Goal: Task Accomplishment & Management: Complete application form

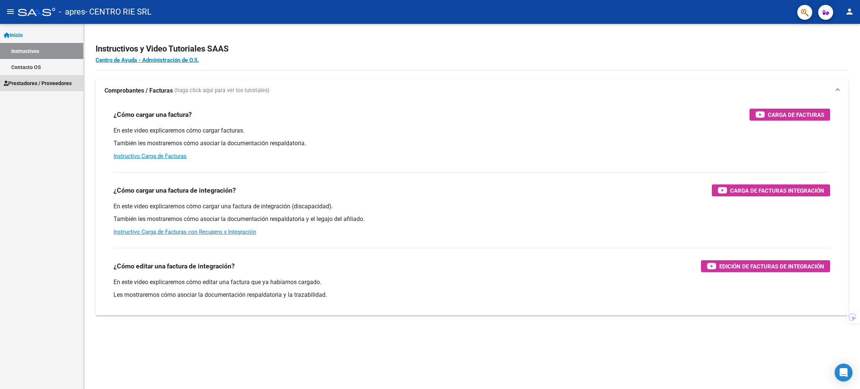
click at [44, 75] on link "Prestadores / Proveedores" at bounding box center [41, 83] width 83 height 16
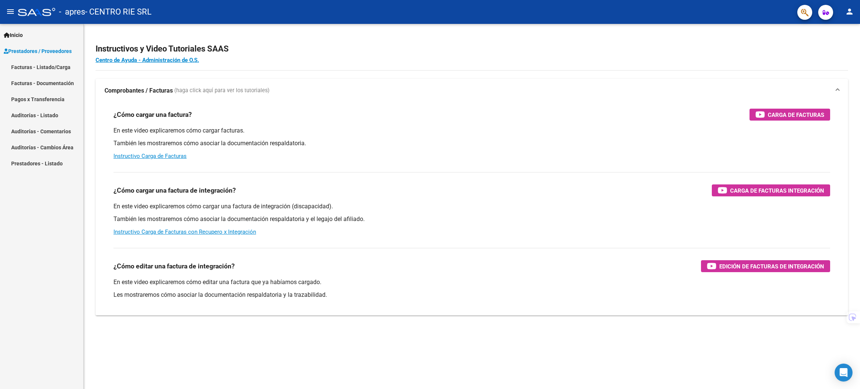
click at [44, 93] on mat-nav-list "Facturas - Listado/Carga Facturas - Documentación Pagos x Transferencia Auditor…" at bounding box center [41, 115] width 83 height 112
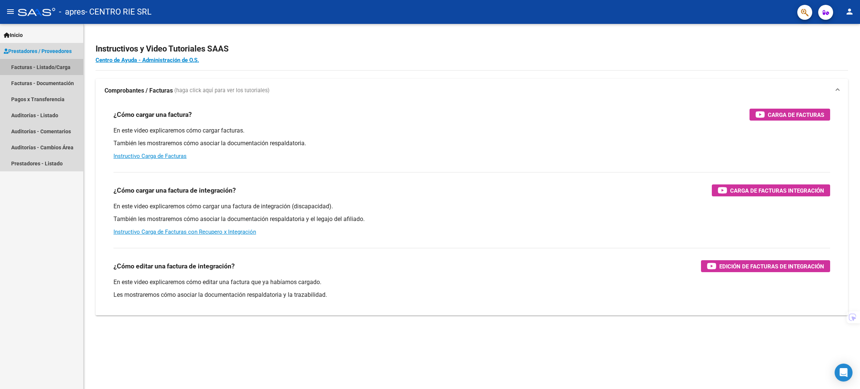
click at [47, 72] on link "Facturas - Listado/Carga" at bounding box center [41, 67] width 83 height 16
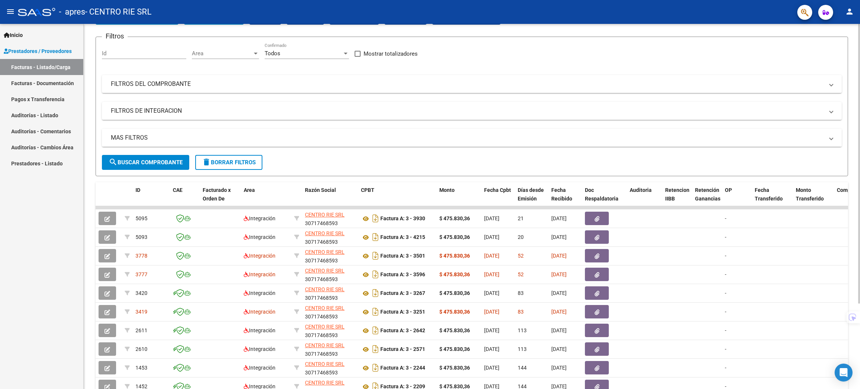
scroll to position [56, 0]
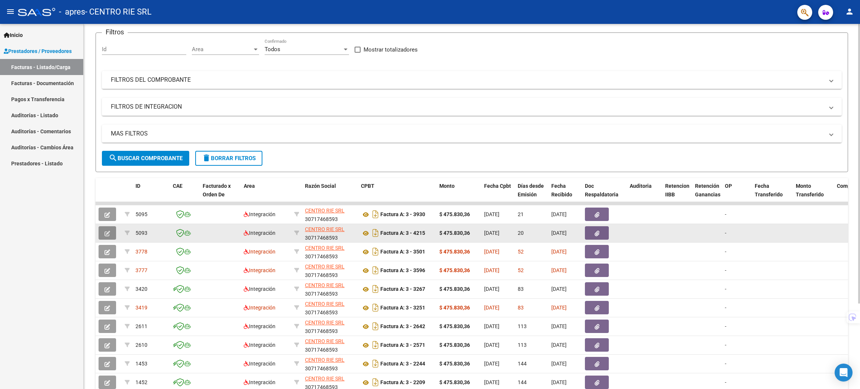
click at [110, 230] on span "button" at bounding box center [108, 233] width 6 height 7
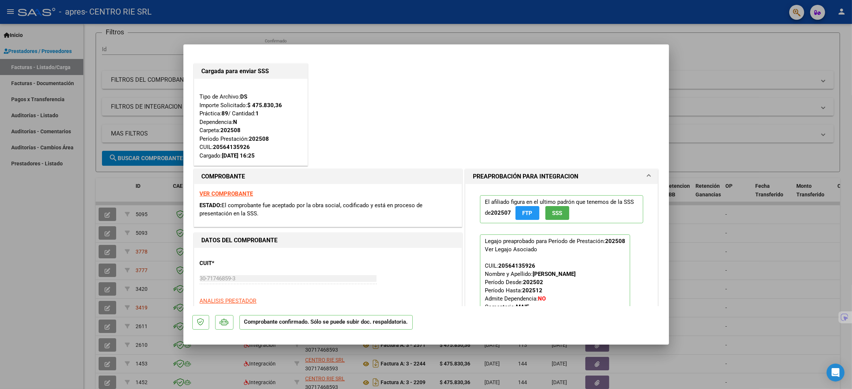
click at [718, 105] on div at bounding box center [426, 194] width 852 height 389
type input "$ 0,00"
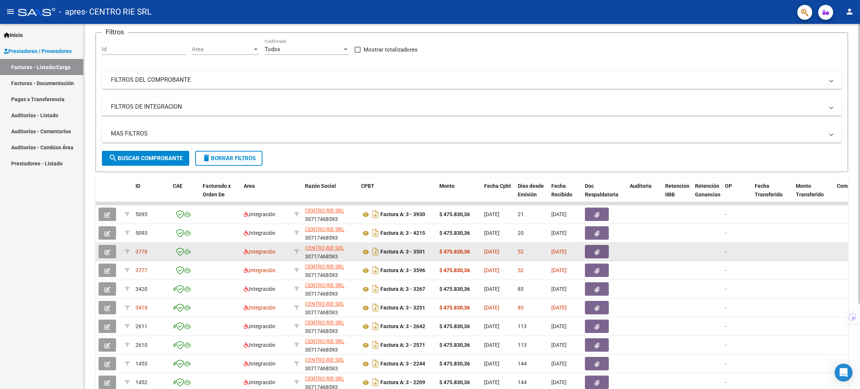
click at [106, 257] on button "button" at bounding box center [108, 251] width 18 height 13
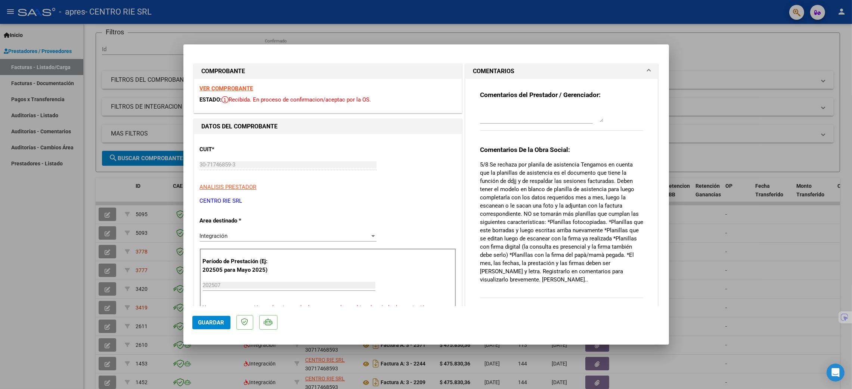
click at [715, 100] on div at bounding box center [426, 194] width 852 height 389
type input "$ 0,00"
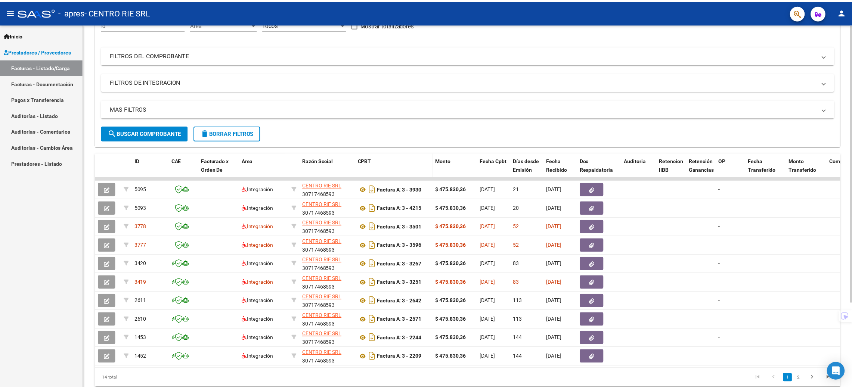
scroll to position [111, 0]
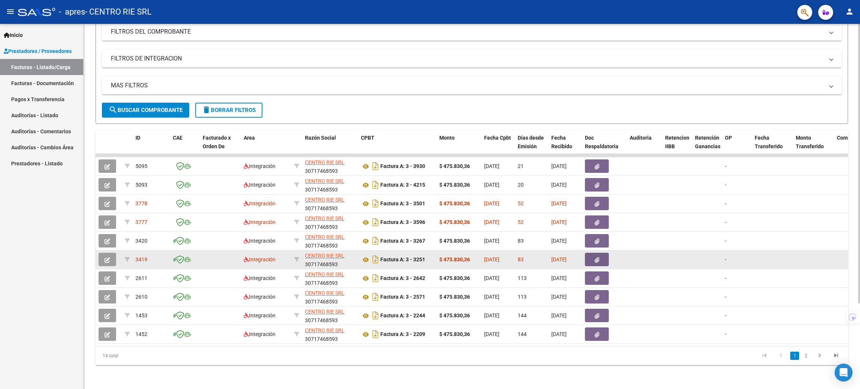
click at [110, 257] on icon "button" at bounding box center [108, 260] width 6 height 6
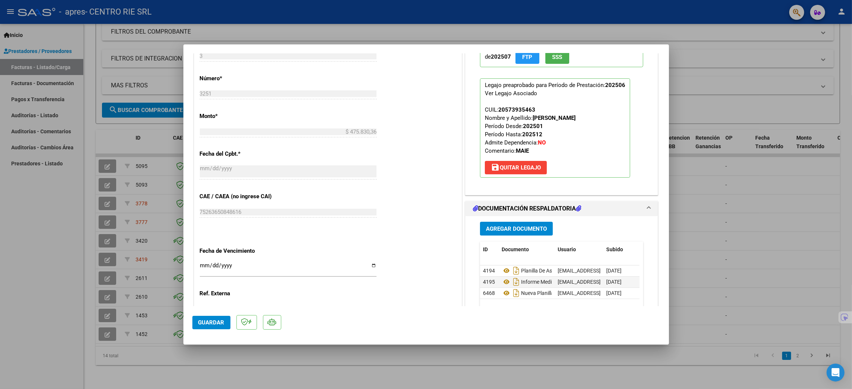
scroll to position [398, 0]
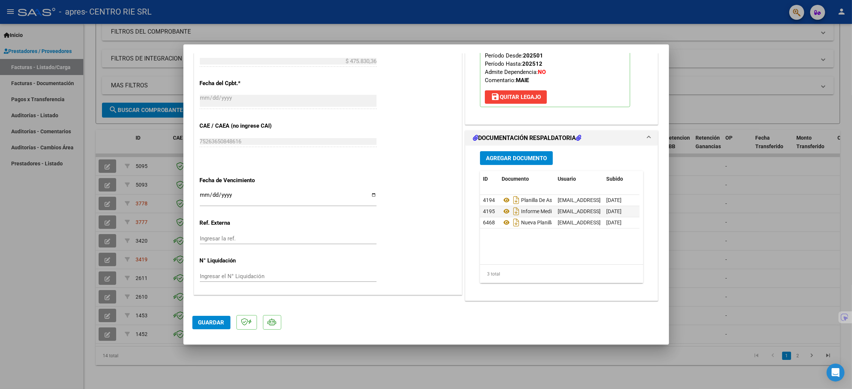
click at [728, 37] on div at bounding box center [426, 194] width 852 height 389
type input "$ 0,00"
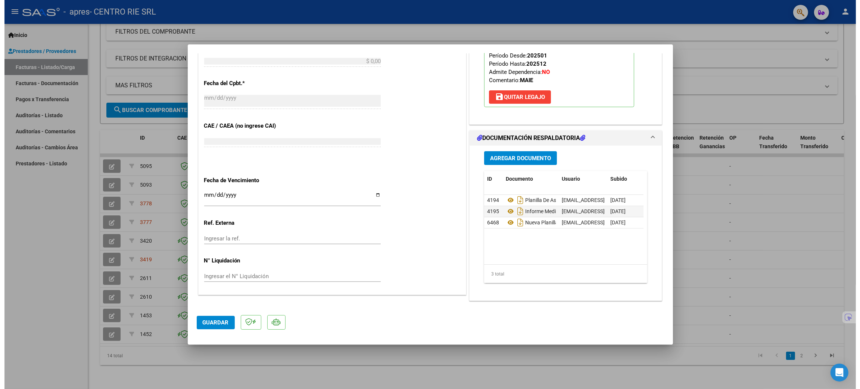
scroll to position [363, 0]
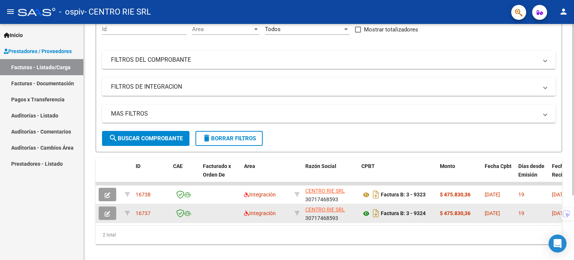
scroll to position [89, 0]
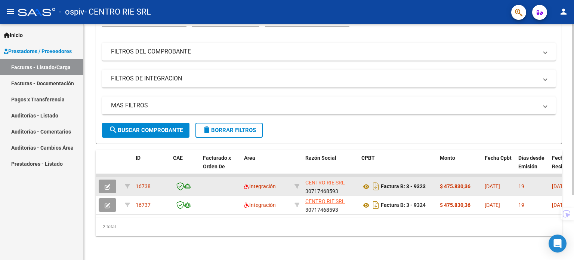
click at [113, 181] on button "button" at bounding box center [108, 185] width 18 height 13
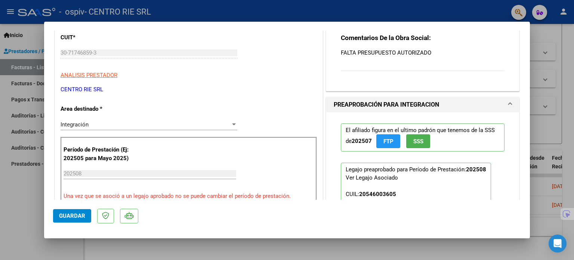
scroll to position [149, 0]
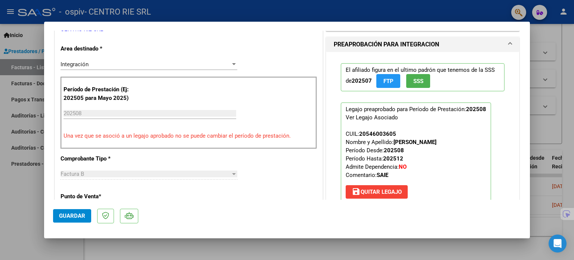
click at [546, 78] on div at bounding box center [287, 130] width 574 height 260
type input "$ 0,00"
